Goal: Task Accomplishment & Management: Use online tool/utility

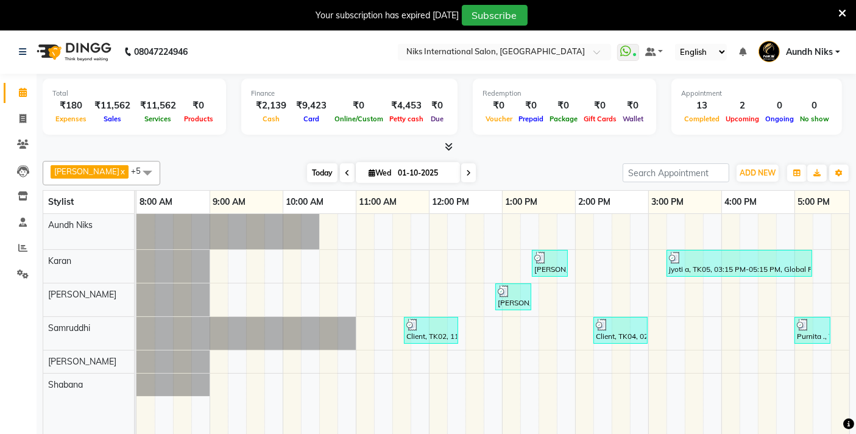
click at [307, 163] on span "Today" at bounding box center [322, 172] width 30 height 19
type input "02-10-2025"
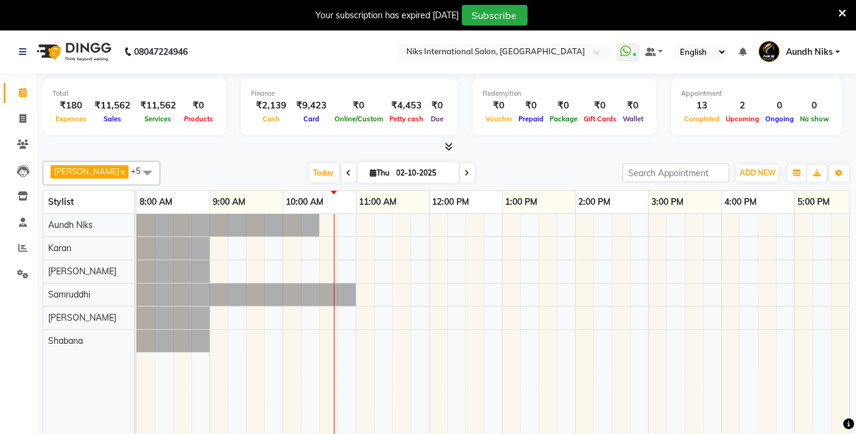
click at [841, 9] on icon at bounding box center [842, 13] width 8 height 11
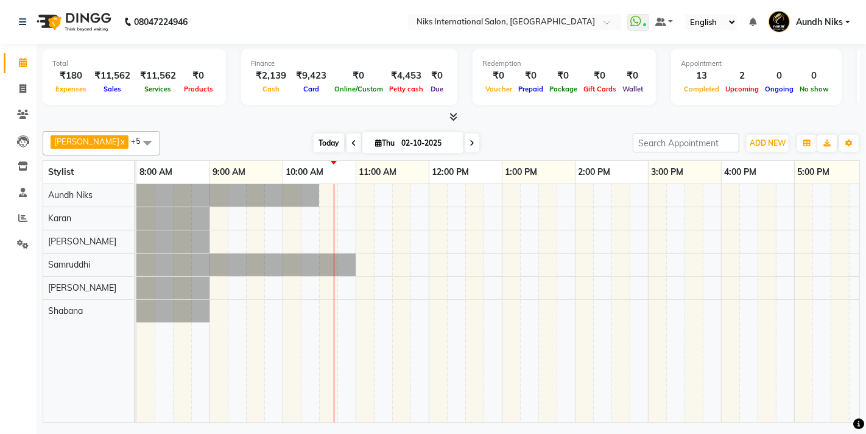
click at [314, 141] on span "Today" at bounding box center [329, 142] width 30 height 19
click at [314, 143] on span "Today" at bounding box center [329, 142] width 30 height 19
click at [23, 214] on icon at bounding box center [22, 217] width 9 height 9
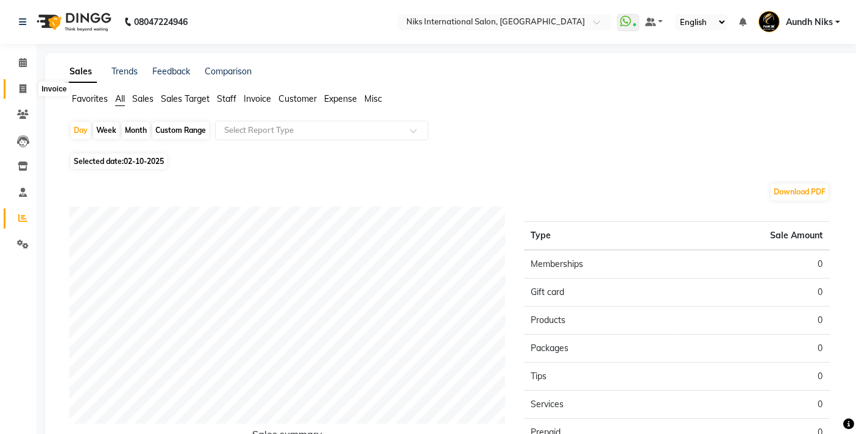
click at [22, 88] on icon at bounding box center [22, 88] width 7 height 9
select select "6"
select select "service"
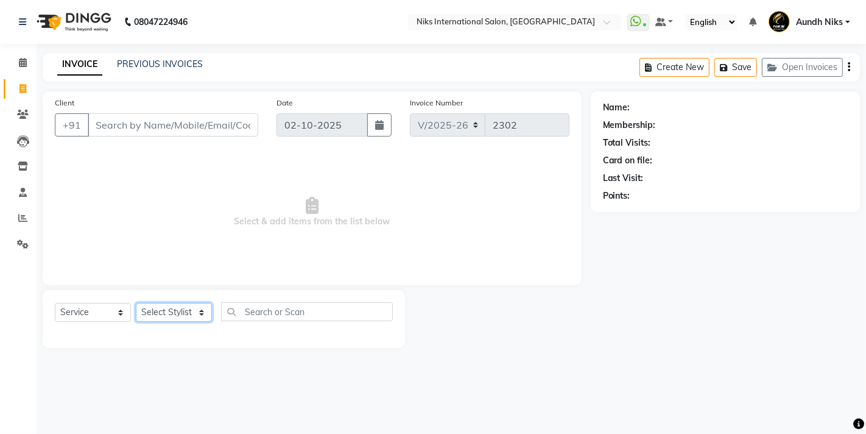
click at [203, 312] on select "Select Stylist [PERSON_NAME] Aundh Niks [PERSON_NAME] Jiya [PERSON_NAME] Mahhi …" at bounding box center [174, 312] width 76 height 19
select select "20840"
click at [136, 303] on select "Select Stylist [PERSON_NAME] Aundh Niks [PERSON_NAME] Jiya [PERSON_NAME] Mahhi …" at bounding box center [174, 312] width 76 height 19
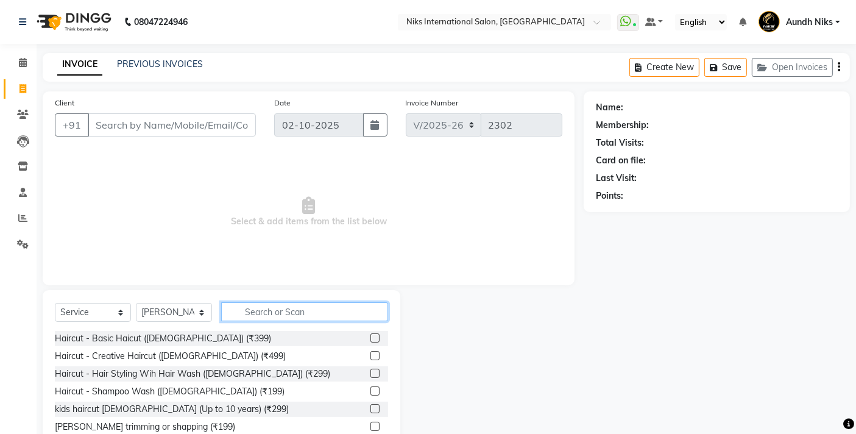
click at [266, 316] on input "text" at bounding box center [304, 311] width 167 height 19
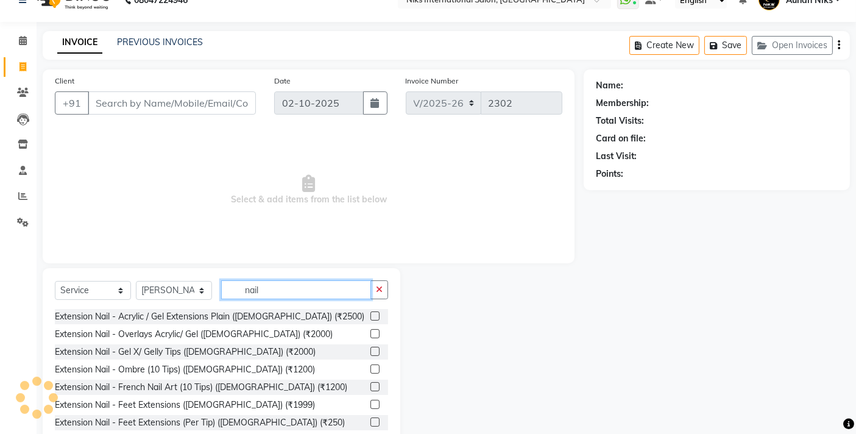
scroll to position [54, 0]
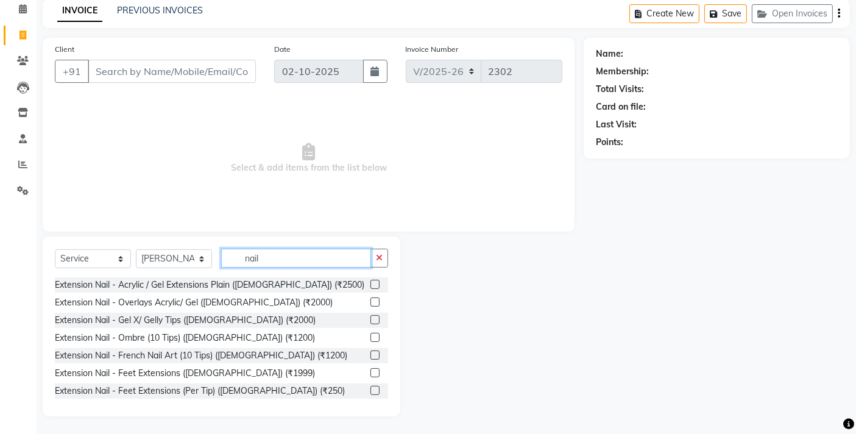
type input "nail"
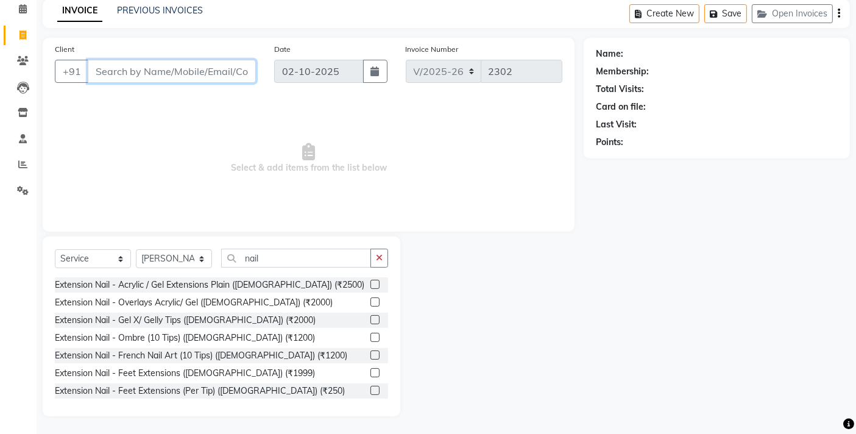
click at [136, 80] on input "Client" at bounding box center [172, 71] width 168 height 23
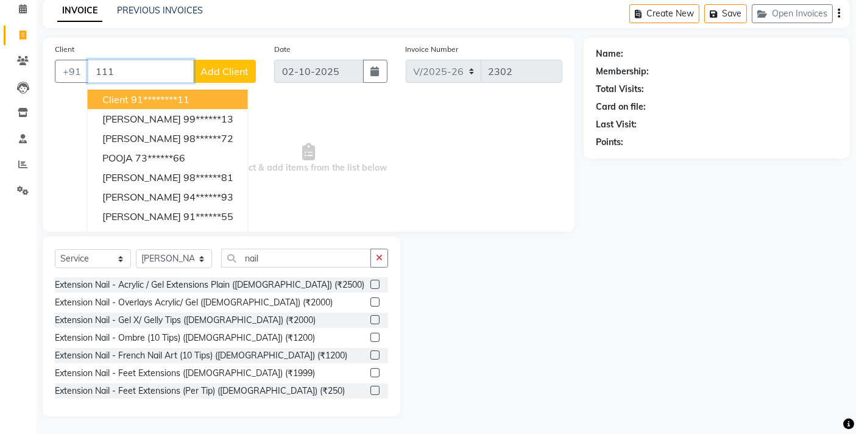
click at [127, 102] on button "Client 91********11" at bounding box center [168, 99] width 160 height 19
type input "********11"
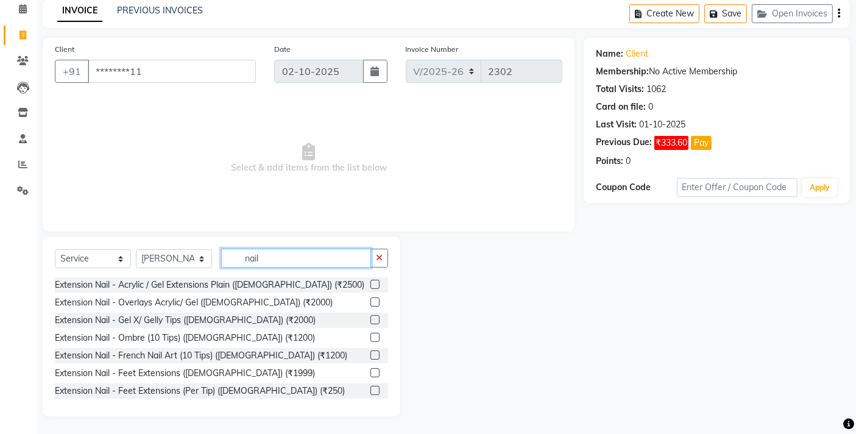
click at [309, 255] on input "nail" at bounding box center [296, 258] width 150 height 19
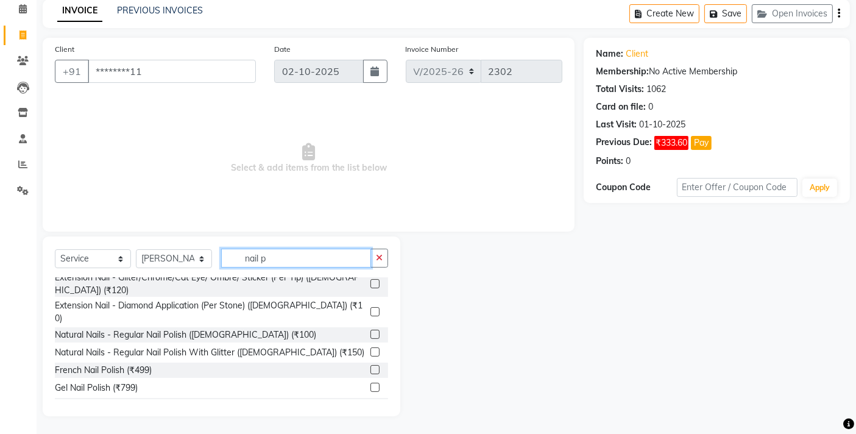
scroll to position [118, 0]
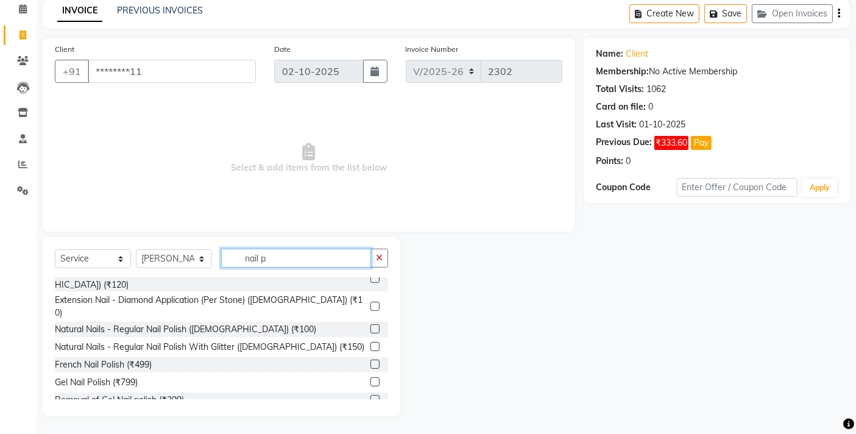
type input "nail p"
click at [370, 324] on label at bounding box center [374, 328] width 9 height 9
click at [370, 325] on input "checkbox" at bounding box center [374, 329] width 8 height 8
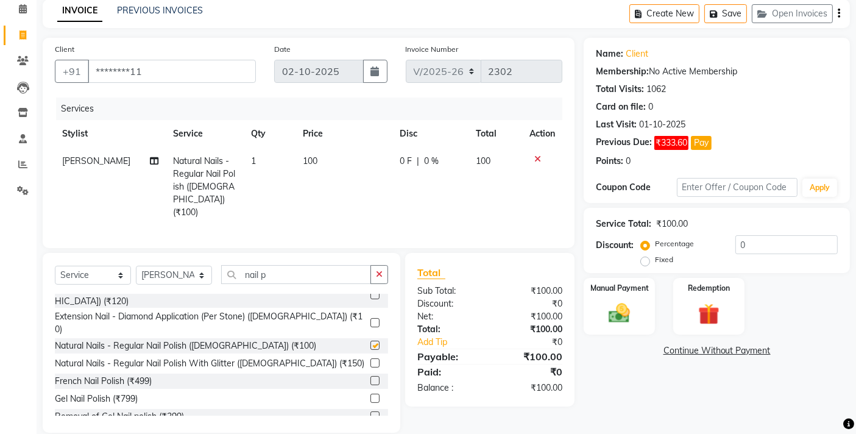
checkbox input "false"
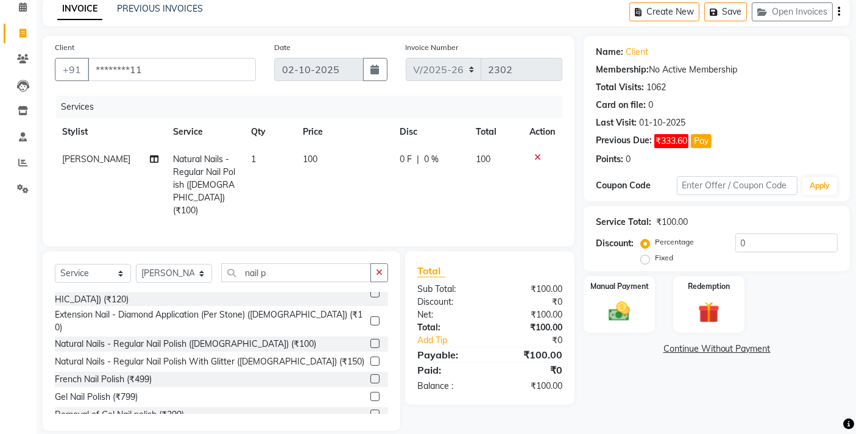
scroll to position [68, 0]
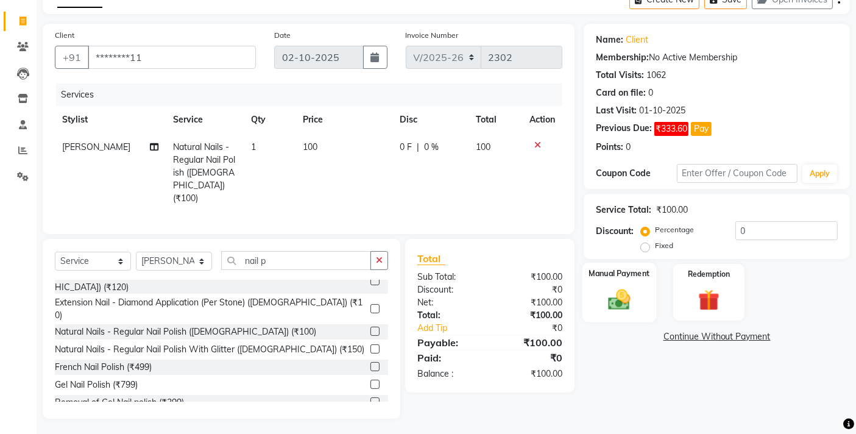
click at [621, 289] on img at bounding box center [619, 299] width 37 height 26
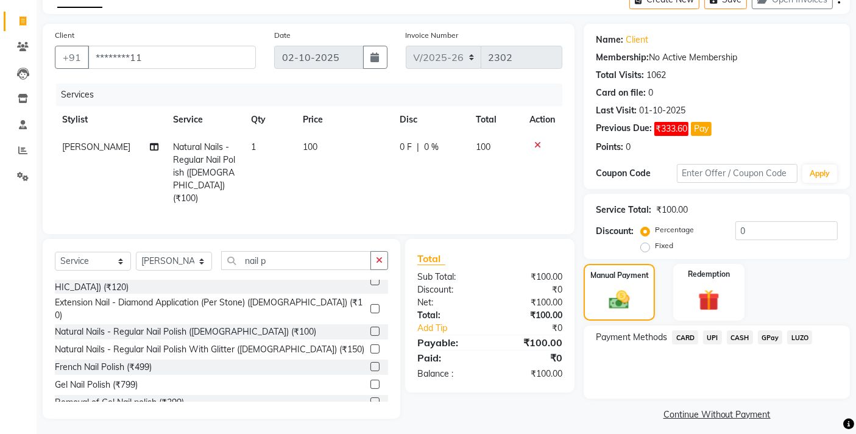
click at [738, 336] on span "CASH" at bounding box center [740, 337] width 26 height 14
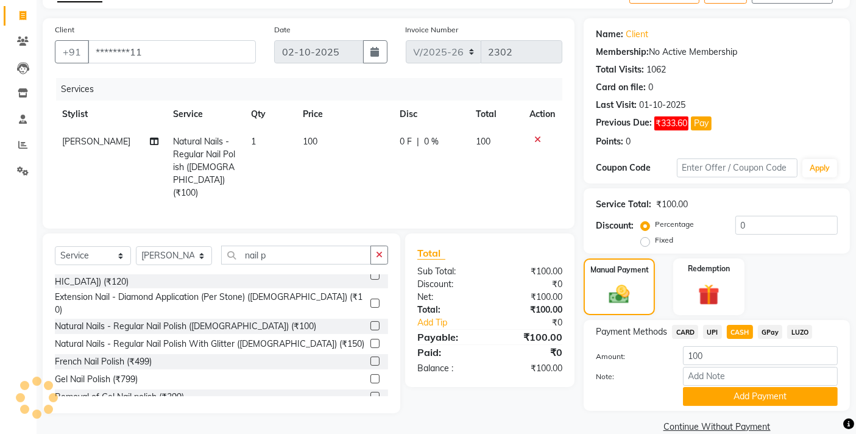
scroll to position [65, 0]
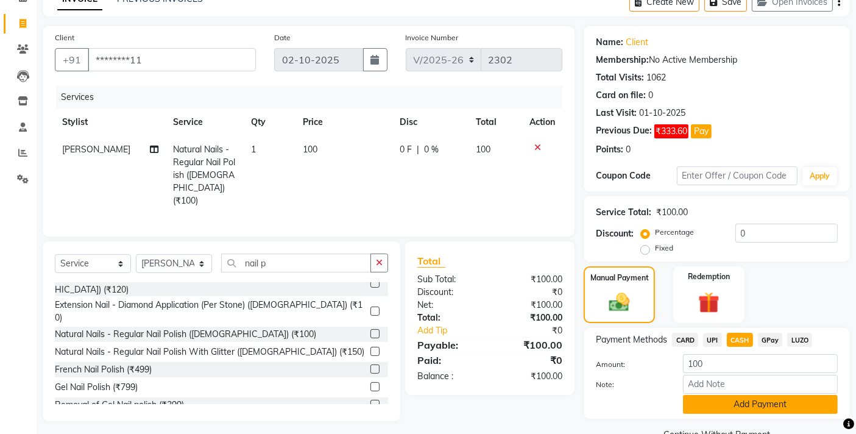
click at [704, 409] on button "Add Payment" at bounding box center [760, 404] width 155 height 19
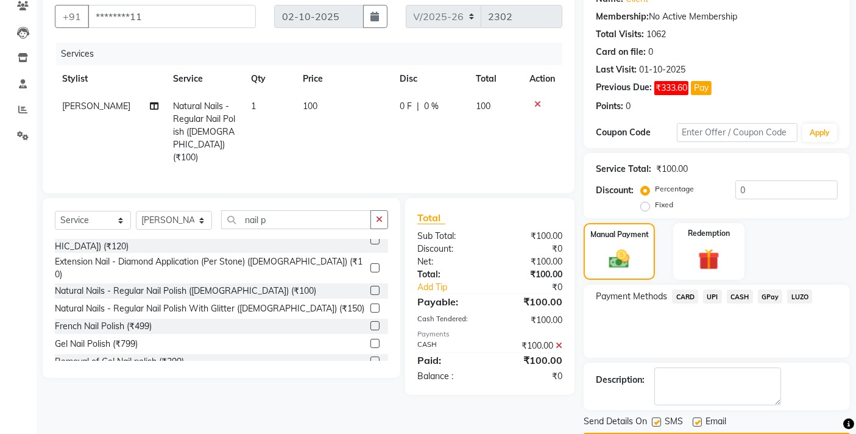
scroll to position [143, 0]
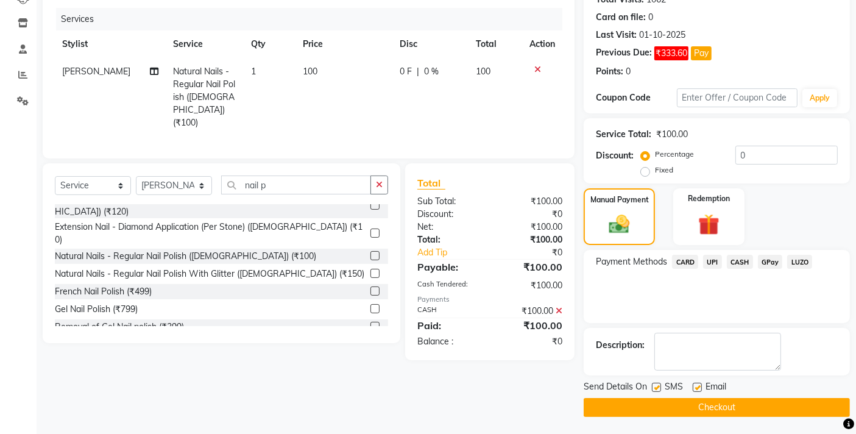
click at [696, 409] on button "Checkout" at bounding box center [717, 407] width 266 height 19
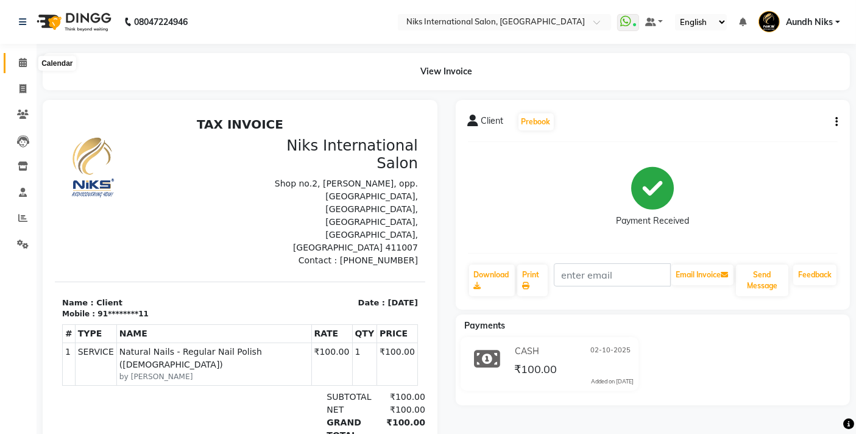
click at [21, 62] on icon at bounding box center [23, 62] width 8 height 9
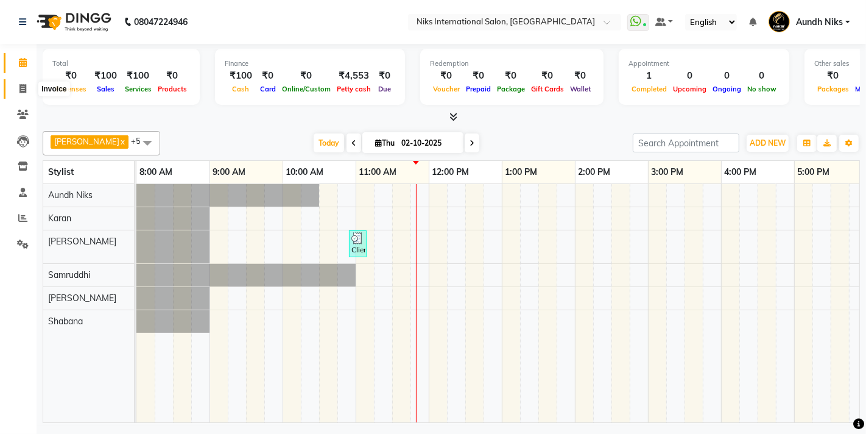
click at [21, 87] on icon at bounding box center [22, 88] width 7 height 9
select select "6"
select select "service"
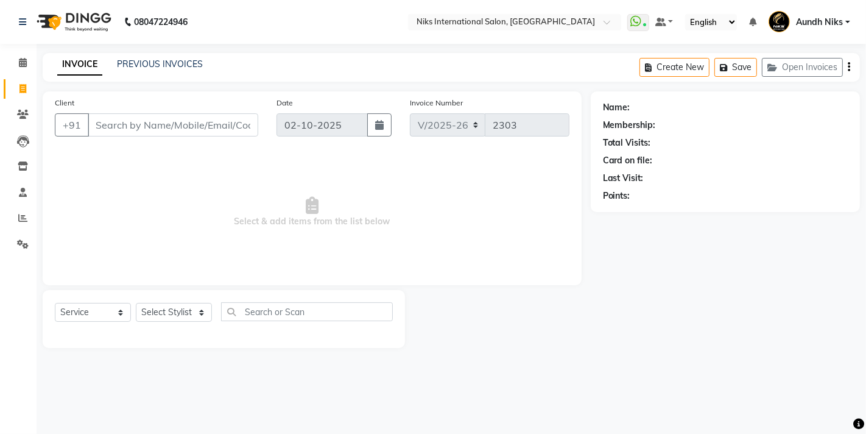
click at [134, 114] on input "Client" at bounding box center [173, 124] width 171 height 23
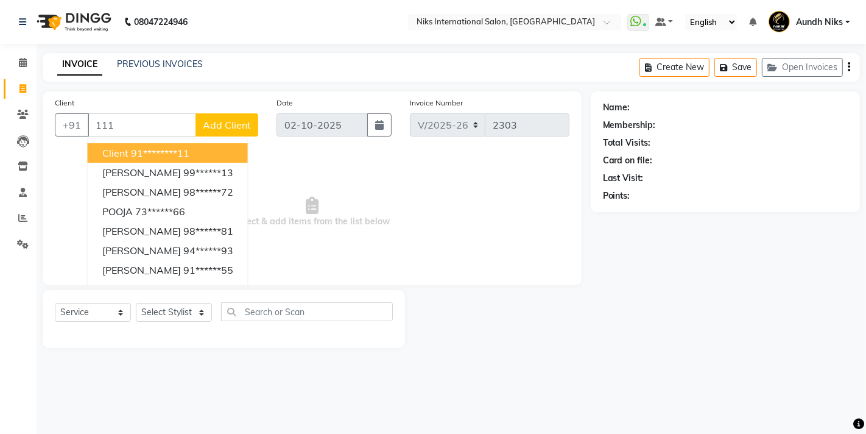
click at [142, 161] on button "Client 91********11" at bounding box center [168, 152] width 160 height 19
type input "********11"
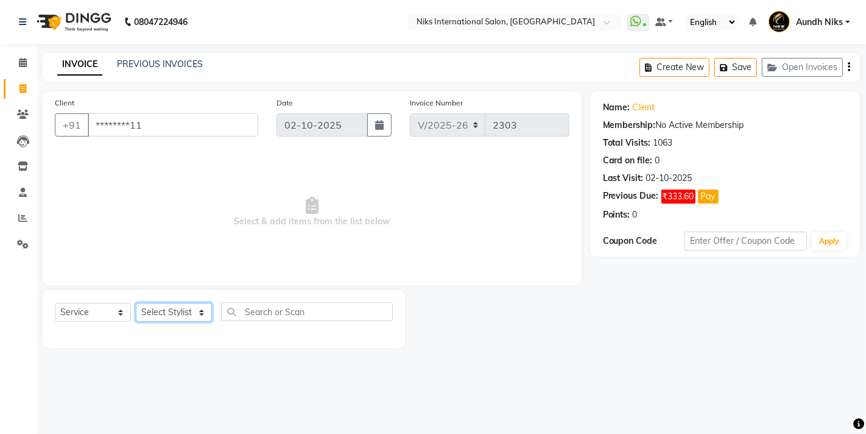
click at [202, 316] on select "Select Stylist [PERSON_NAME] Aundh Niks [PERSON_NAME] Jiya [PERSON_NAME] Mahhi …" at bounding box center [174, 312] width 76 height 19
select select "20840"
click at [136, 303] on select "Select Stylist [PERSON_NAME] Aundh Niks [PERSON_NAME] Jiya [PERSON_NAME] Mahhi …" at bounding box center [174, 312] width 76 height 19
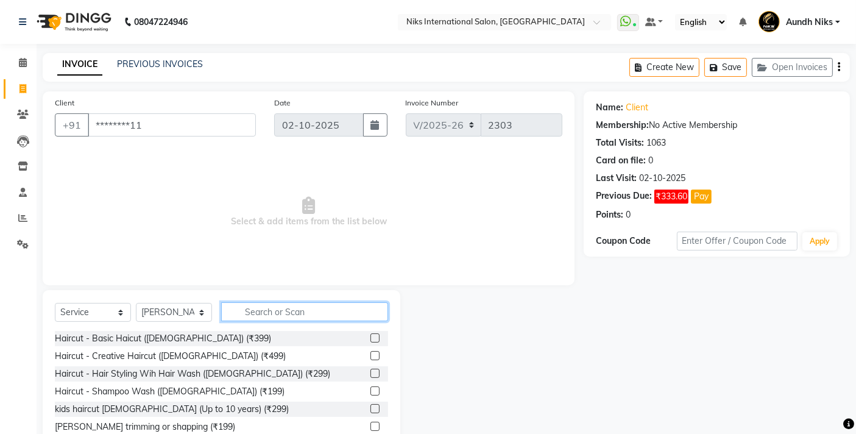
click at [269, 316] on input "text" at bounding box center [304, 311] width 167 height 19
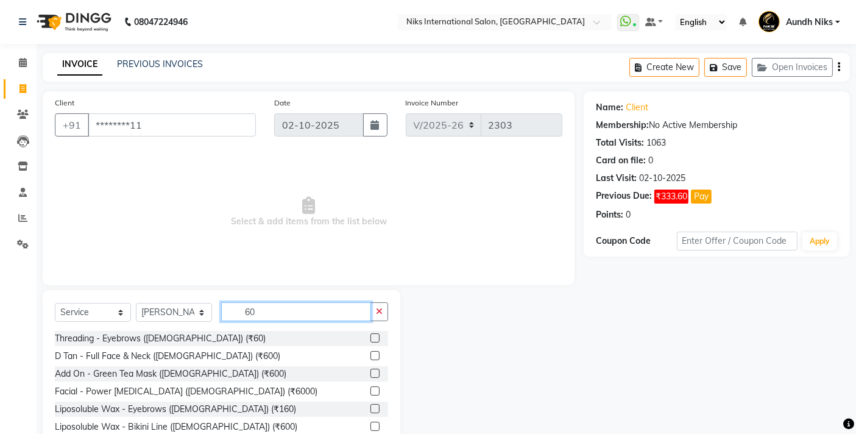
type input "60"
click at [374, 337] on label at bounding box center [374, 337] width 9 height 9
click at [374, 337] on input "checkbox" at bounding box center [374, 338] width 8 height 8
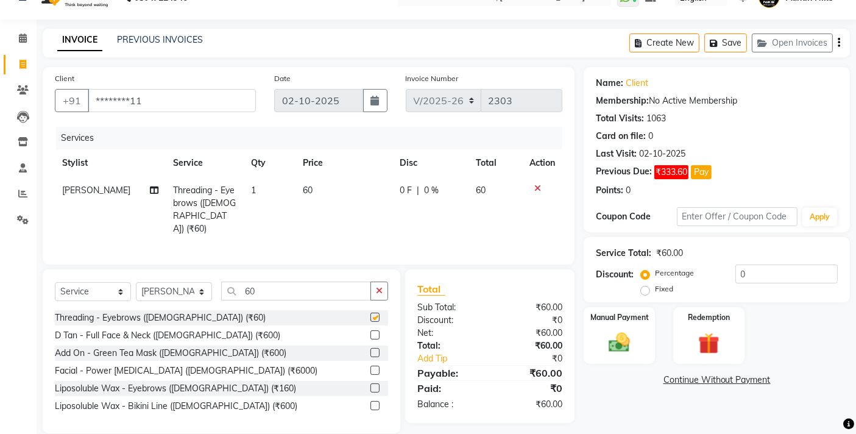
checkbox input "false"
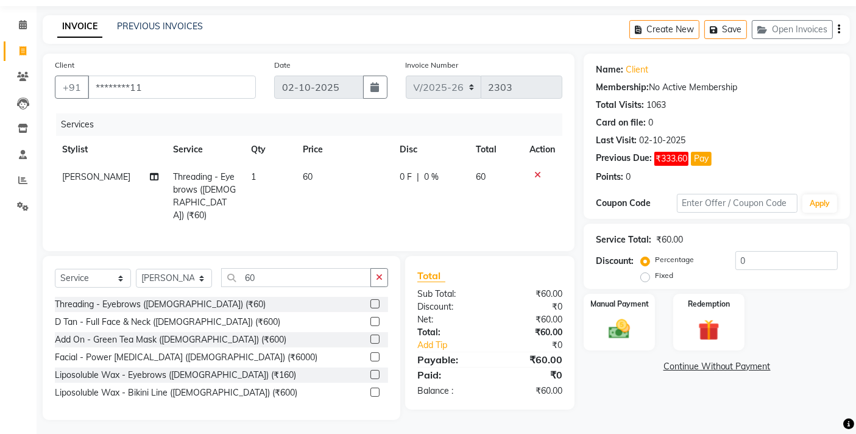
scroll to position [38, 0]
click at [633, 322] on img at bounding box center [619, 329] width 37 height 26
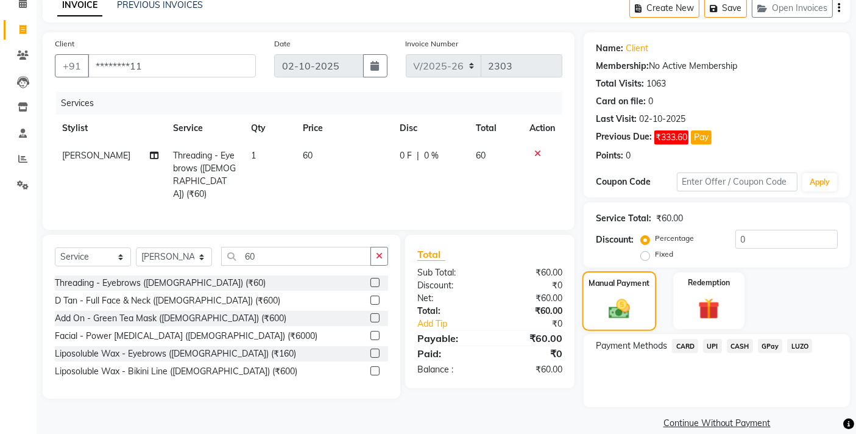
scroll to position [75, 0]
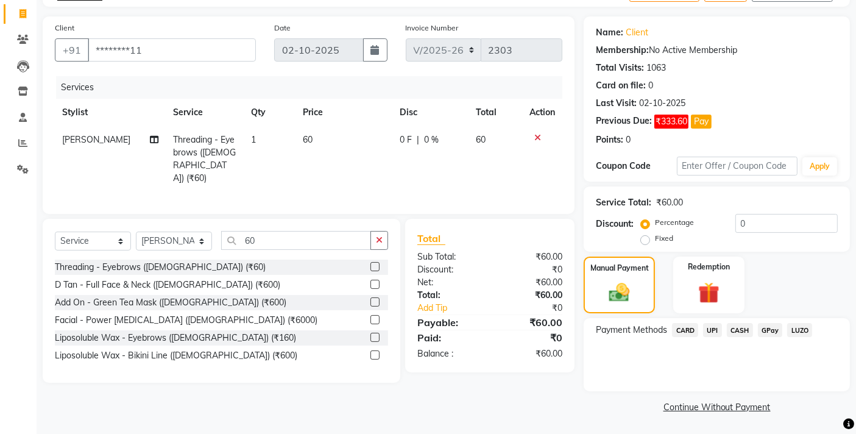
click at [687, 330] on span "CARD" at bounding box center [685, 330] width 26 height 14
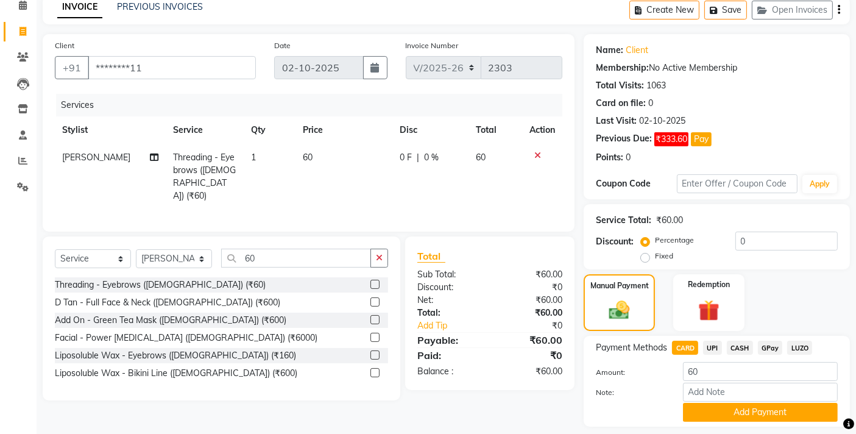
scroll to position [56, 0]
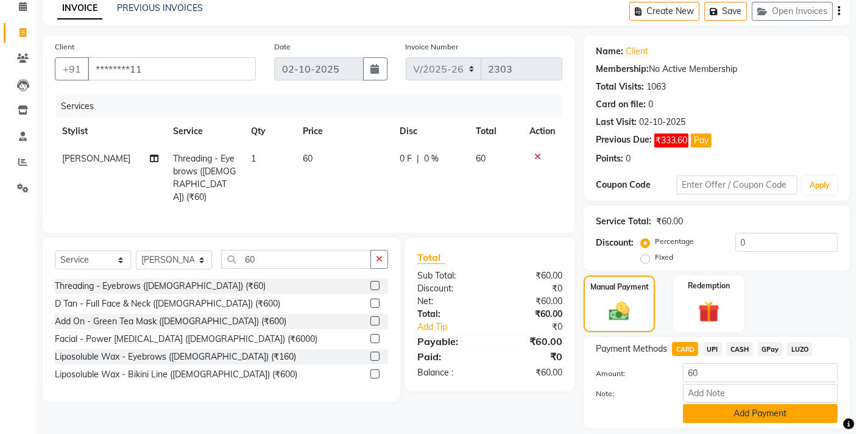
click at [720, 410] on button "Add Payment" at bounding box center [760, 413] width 155 height 19
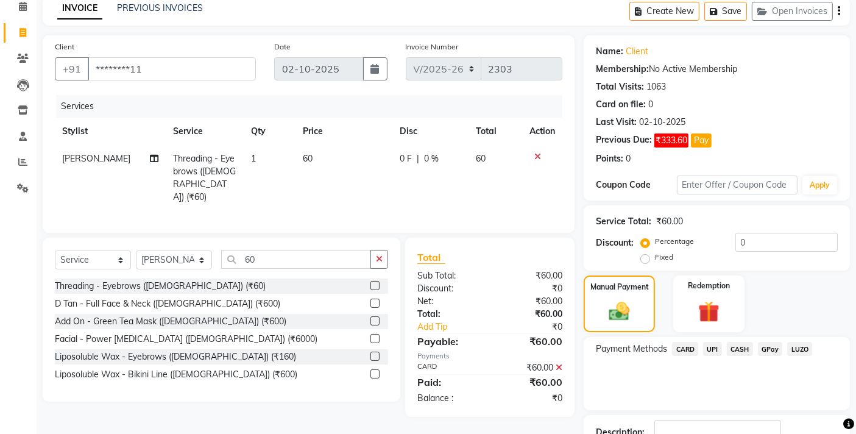
scroll to position [143, 0]
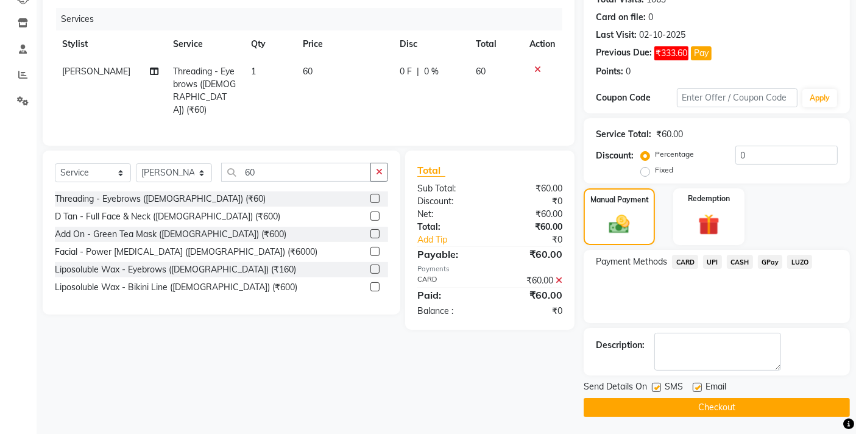
click at [720, 411] on button "Checkout" at bounding box center [717, 407] width 266 height 19
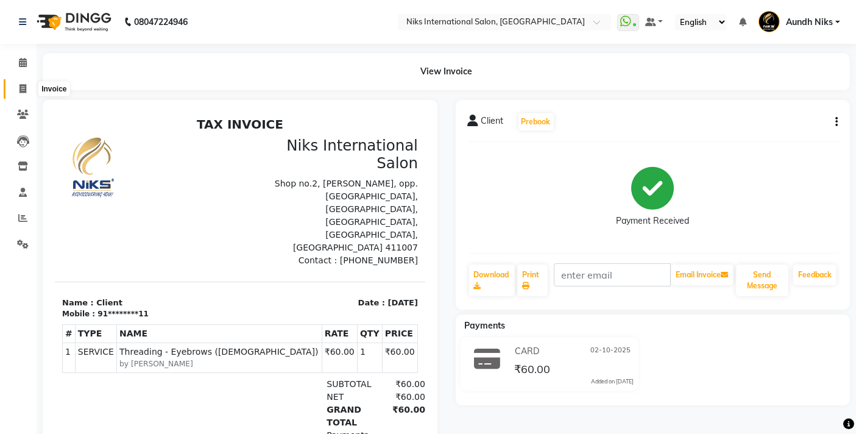
click at [23, 86] on icon at bounding box center [22, 88] width 7 height 9
select select "service"
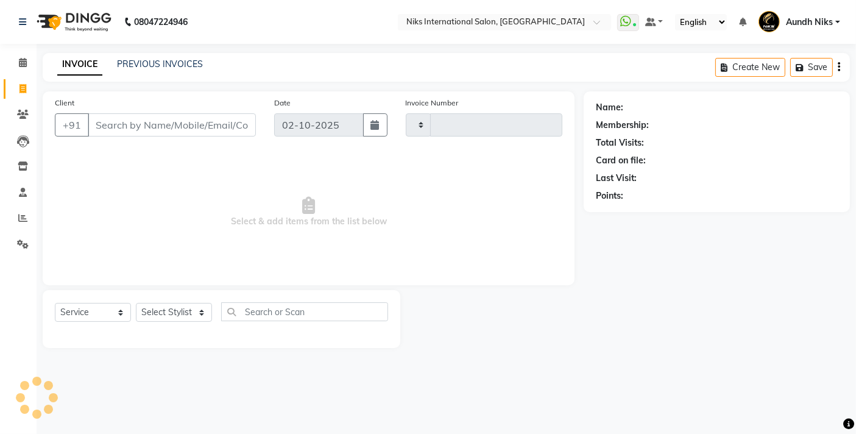
type input "2304"
select select "6"
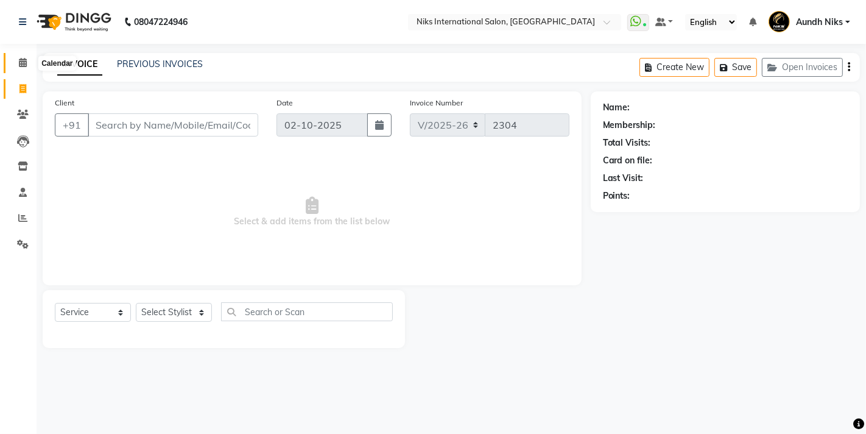
click at [23, 60] on icon at bounding box center [23, 62] width 8 height 9
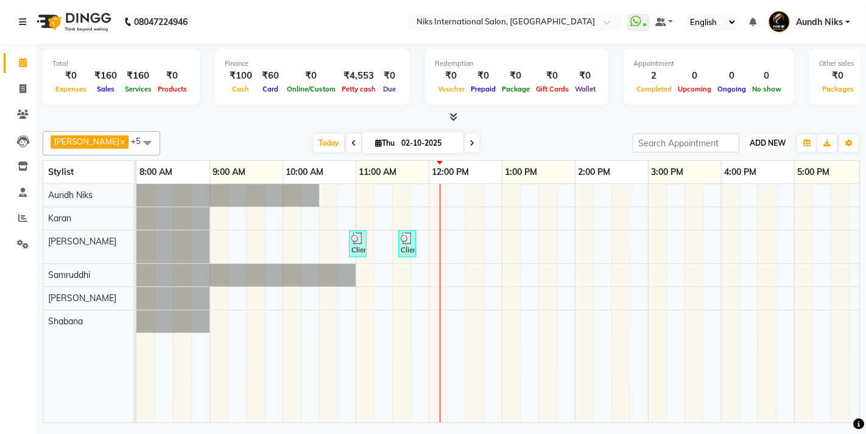
click at [763, 145] on span "ADD NEW" at bounding box center [768, 142] width 36 height 9
click at [745, 198] on link "Add Expense" at bounding box center [740, 197] width 96 height 16
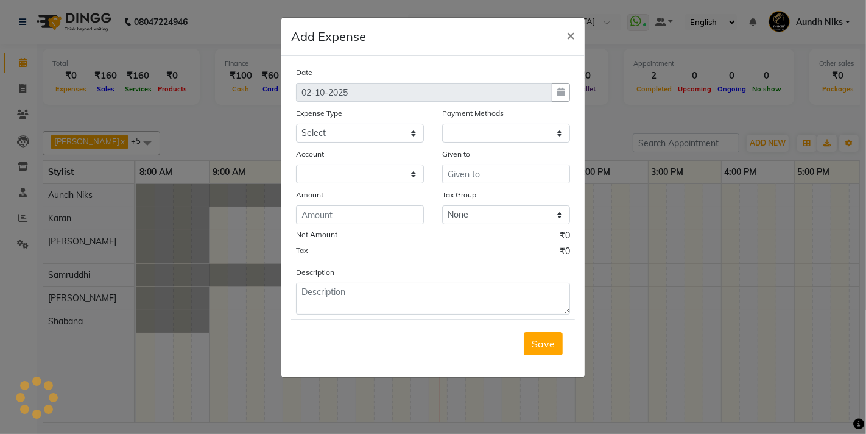
select select "1"
select select "2290"
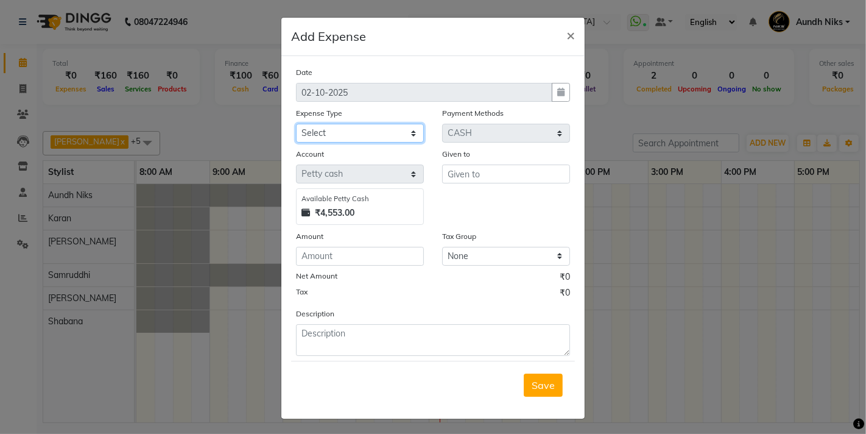
click at [409, 129] on select "Select Cash transfer to hub Client Snacks Donation Equipment Maintenance Miscel…" at bounding box center [360, 133] width 128 height 19
select select "954"
click at [296, 124] on select "Select Cash transfer to hub Client Snacks Donation Equipment Maintenance Miscel…" at bounding box center [360, 133] width 128 height 19
click at [372, 253] on input "number" at bounding box center [360, 256] width 128 height 19
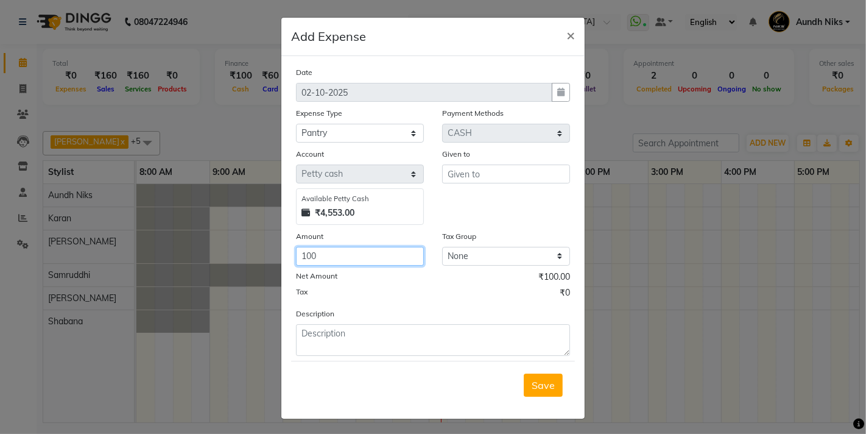
type input "100"
click at [370, 283] on div "Net Amount ₹100.00" at bounding box center [433, 278] width 274 height 16
click at [478, 173] on input "text" at bounding box center [506, 173] width 128 height 19
type input "..."
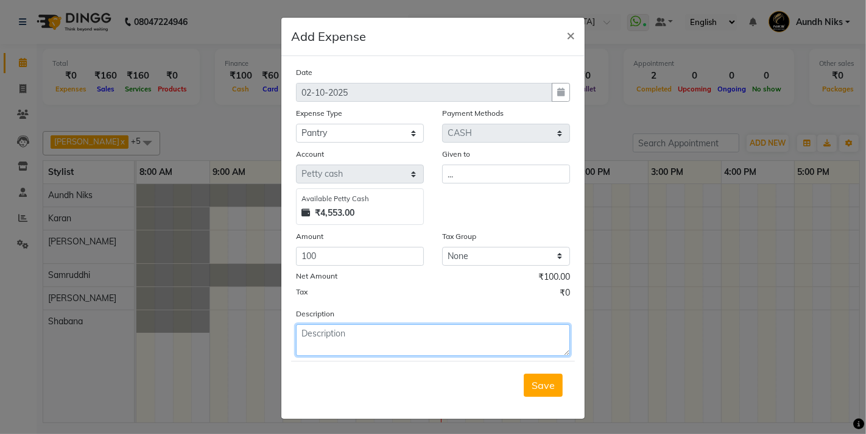
click at [399, 336] on textarea at bounding box center [433, 340] width 274 height 32
type textarea "c"
type textarea "f"
type textarea "zendu flower"
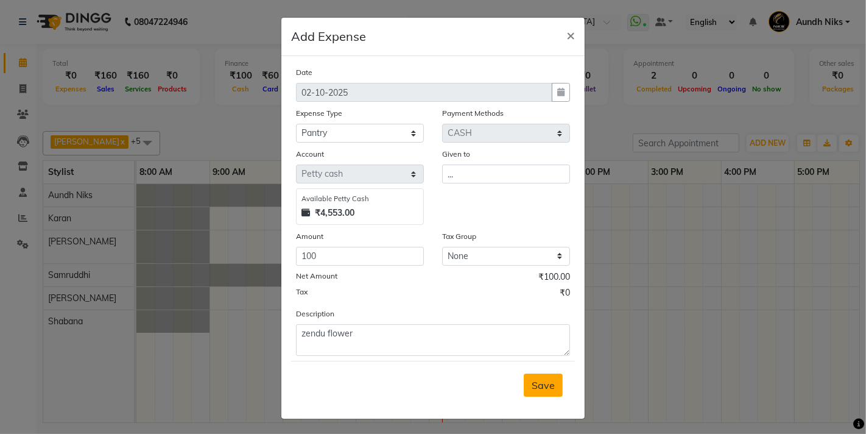
click at [534, 387] on span "Save" at bounding box center [543, 385] width 23 height 12
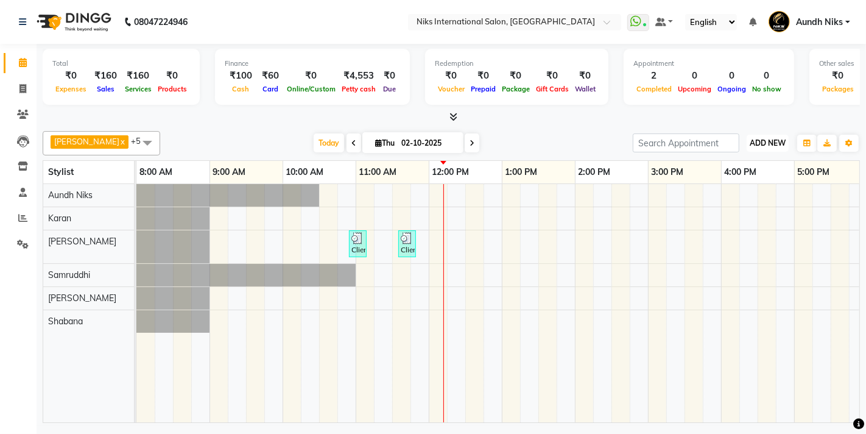
click at [771, 143] on span "ADD NEW" at bounding box center [768, 142] width 36 height 9
click at [773, 136] on button "ADD NEW Toggle Dropdown" at bounding box center [768, 143] width 42 height 17
click at [767, 144] on span "ADD NEW" at bounding box center [768, 142] width 36 height 9
click at [741, 199] on link "Add Expense" at bounding box center [740, 197] width 96 height 16
select select "1"
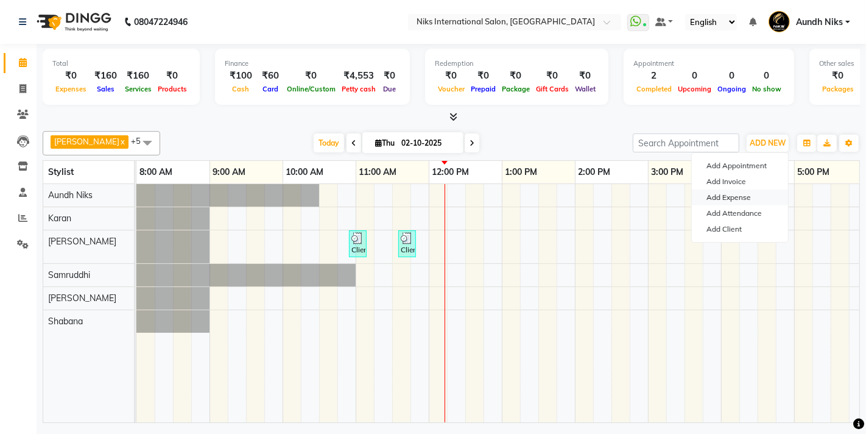
select select "2290"
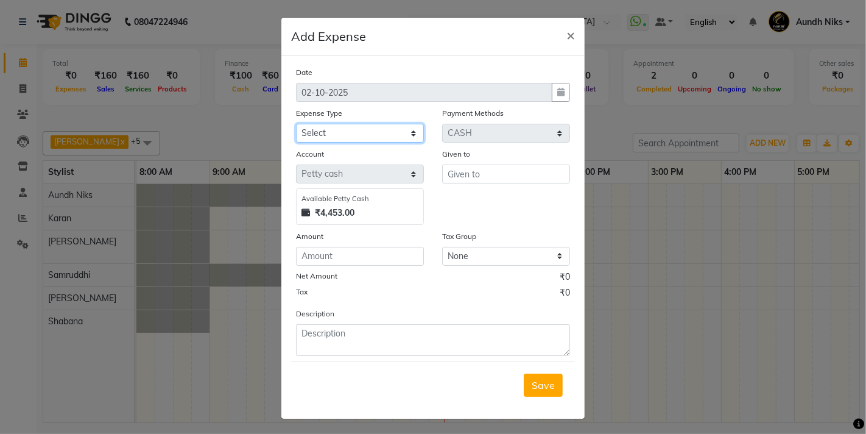
click at [409, 138] on select "Select Cash transfer to hub Client Snacks Donation Equipment Maintenance Miscel…" at bounding box center [360, 133] width 128 height 19
select select "954"
click at [296, 124] on select "Select Cash transfer to hub Client Snacks Donation Equipment Maintenance Miscel…" at bounding box center [360, 133] width 128 height 19
click at [374, 253] on input "number" at bounding box center [360, 256] width 128 height 19
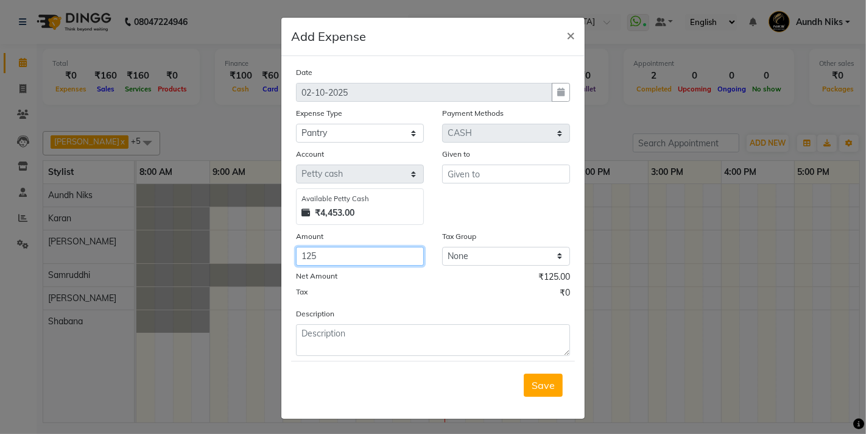
type input "125"
click at [490, 164] on input "text" at bounding box center [506, 173] width 128 height 19
type input "..."
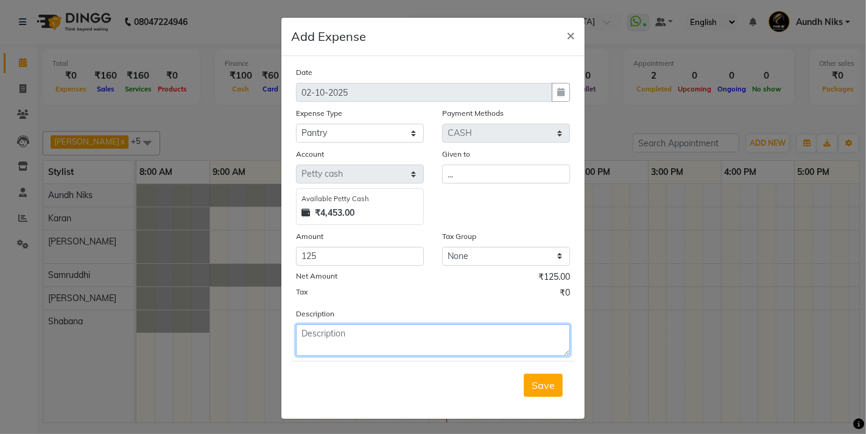
click at [423, 344] on textarea at bounding box center [433, 340] width 274 height 32
type textarea "milk,coffe,tea"
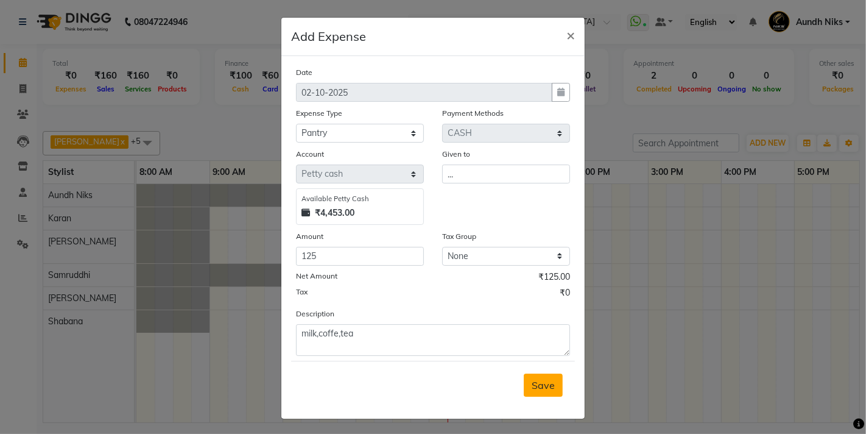
click at [532, 383] on span "Save" at bounding box center [543, 385] width 23 height 12
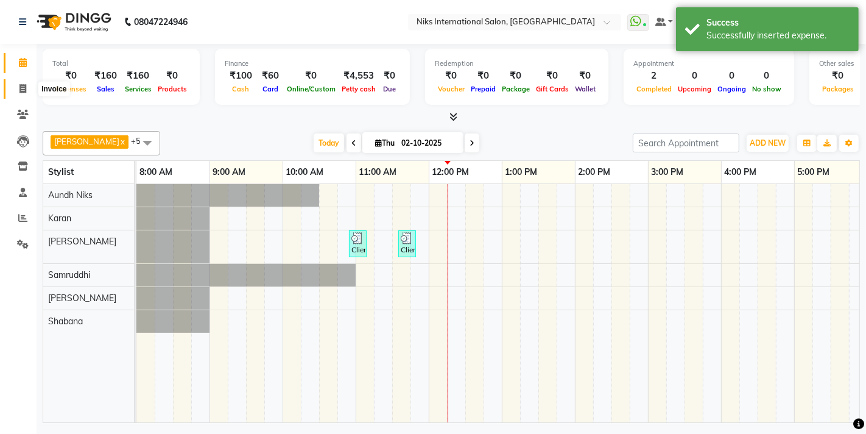
click at [20, 92] on icon at bounding box center [22, 88] width 7 height 9
select select "6"
select select "service"
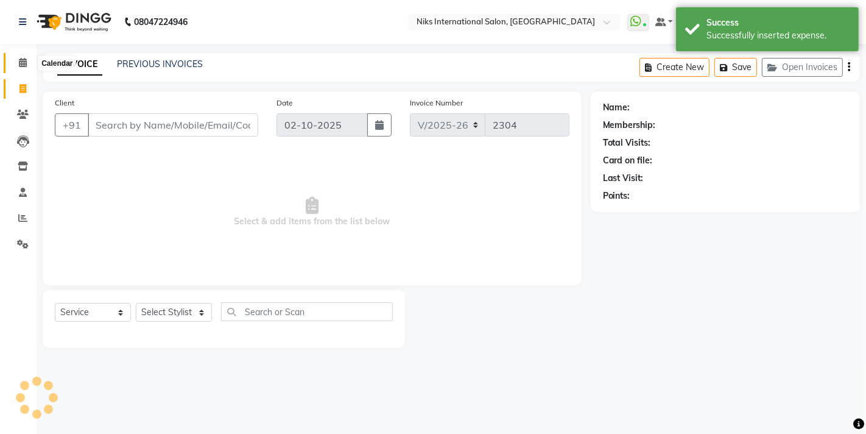
click at [24, 65] on icon at bounding box center [23, 62] width 8 height 9
